Goal: Find specific page/section: Find specific page/section

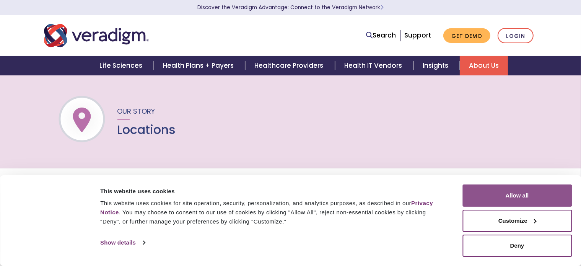
click at [522, 204] on button "Allow all" at bounding box center [516, 195] width 109 height 22
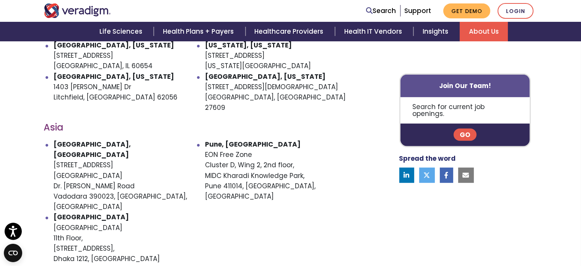
scroll to position [497, 0]
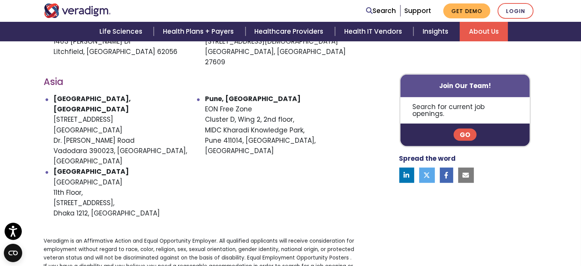
click at [83, 94] on strong "[GEOGRAPHIC_DATA], [GEOGRAPHIC_DATA]" at bounding box center [92, 104] width 77 height 20
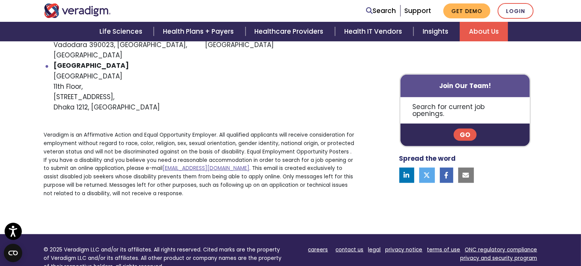
scroll to position [502, 0]
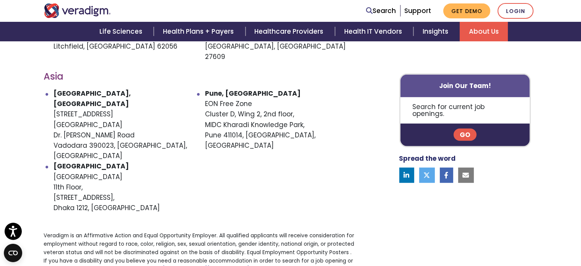
click at [466, 129] on link "Go" at bounding box center [464, 134] width 23 height 12
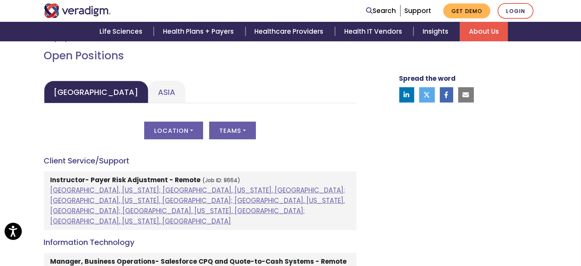
scroll to position [344, 0]
click at [148, 93] on link "Asia" at bounding box center [166, 91] width 37 height 23
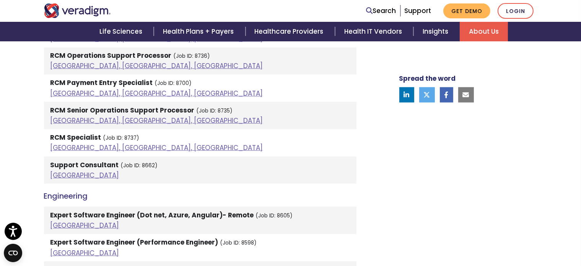
scroll to position [803, 0]
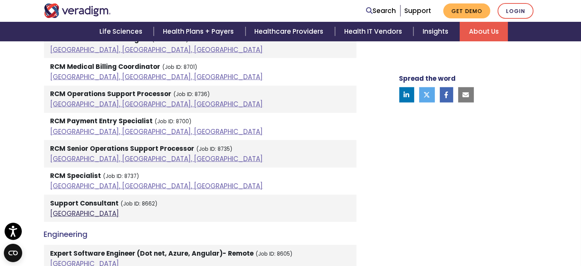
click at [63, 211] on link "[GEOGRAPHIC_DATA]" at bounding box center [84, 213] width 69 height 9
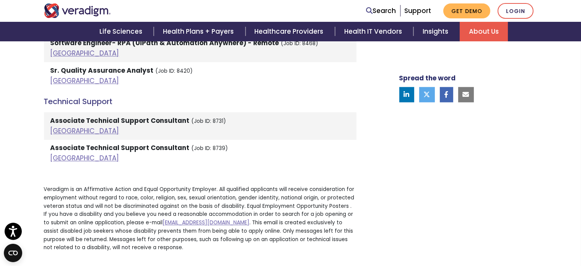
scroll to position [1797, 0]
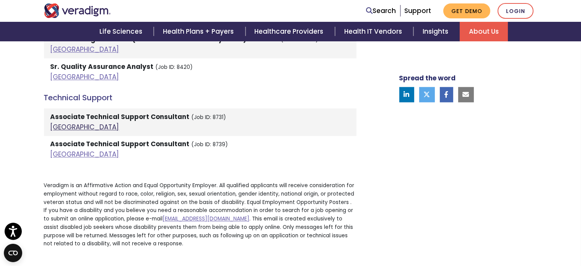
click at [60, 122] on link "[GEOGRAPHIC_DATA]" at bounding box center [84, 126] width 69 height 9
